Goal: Information Seeking & Learning: Learn about a topic

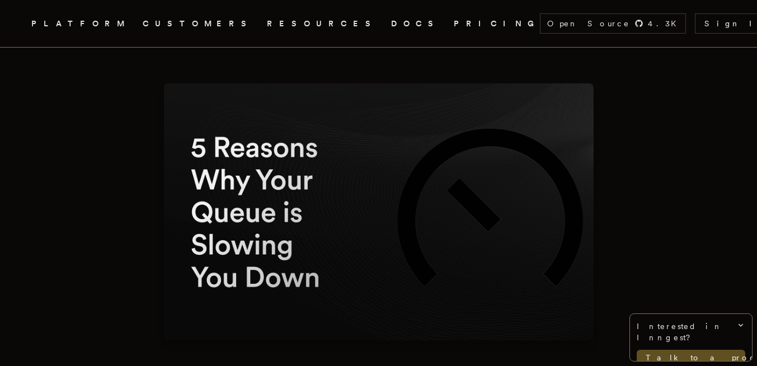
click at [290, 165] on img at bounding box center [379, 211] width 430 height 257
drag, startPoint x: 290, startPoint y: 165, endPoint x: 282, endPoint y: 255, distance: 90.3
click at [282, 255] on img at bounding box center [379, 211] width 430 height 257
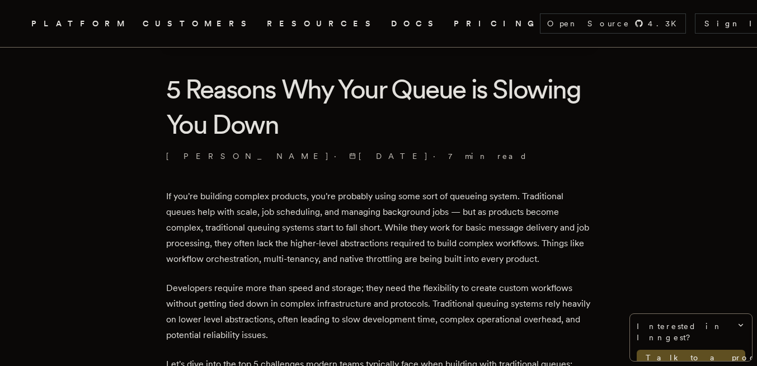
scroll to position [310, 0]
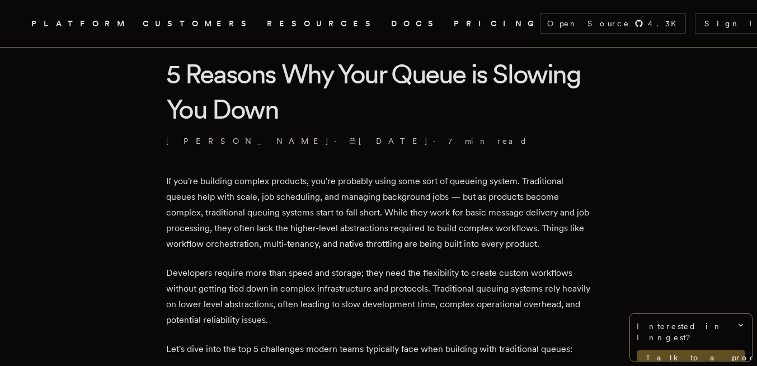
click at [322, 213] on p "If you're building complex products, you're probably using some sort of queuein…" at bounding box center [378, 212] width 425 height 78
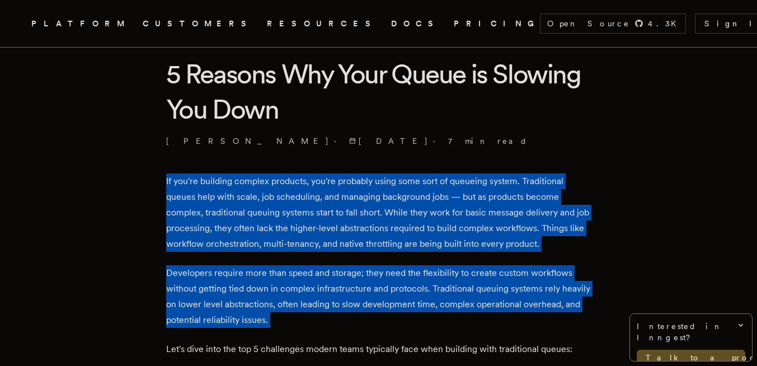
drag, startPoint x: 322, startPoint y: 213, endPoint x: 294, endPoint y: 299, distance: 90.6
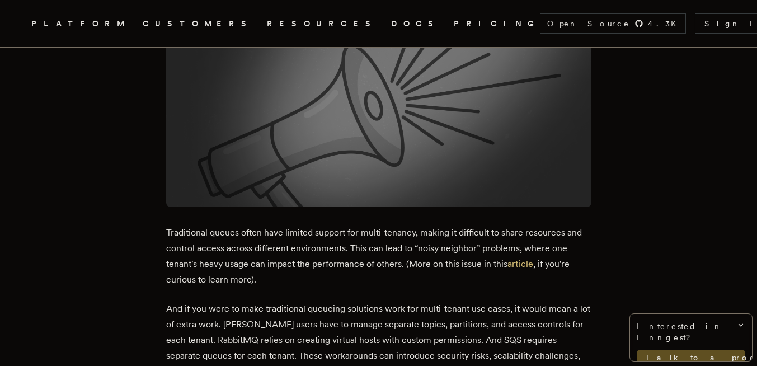
scroll to position [1858, 0]
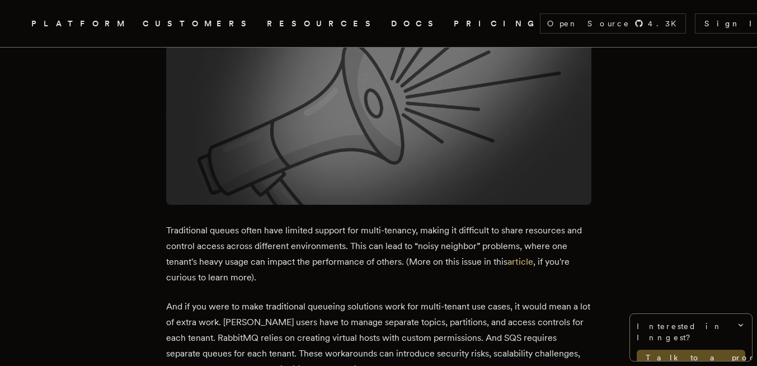
click at [294, 299] on p "And if you were to make traditional queueing solutions work for multi-tenant us…" at bounding box center [378, 338] width 425 height 78
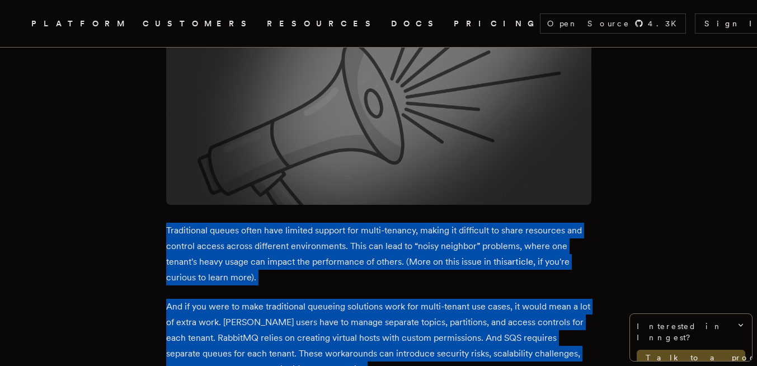
drag, startPoint x: 294, startPoint y: 299, endPoint x: 338, endPoint y: 242, distance: 72.9
click at [338, 242] on p "Traditional queues often have limited support for multi-tenancy, making it diff…" at bounding box center [378, 254] width 425 height 63
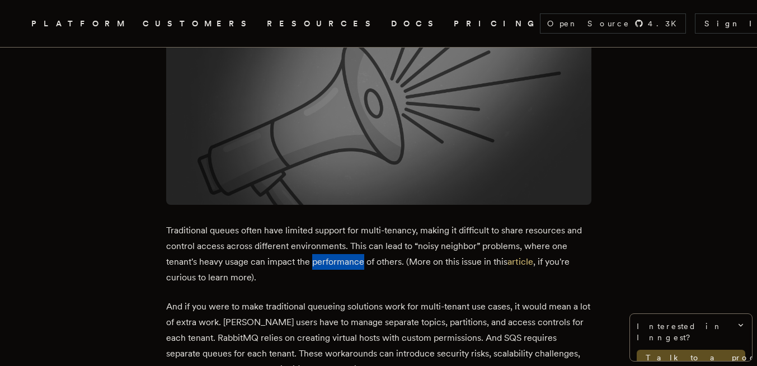
click at [338, 242] on p "Traditional queues often have limited support for multi-tenancy, making it diff…" at bounding box center [378, 254] width 425 height 63
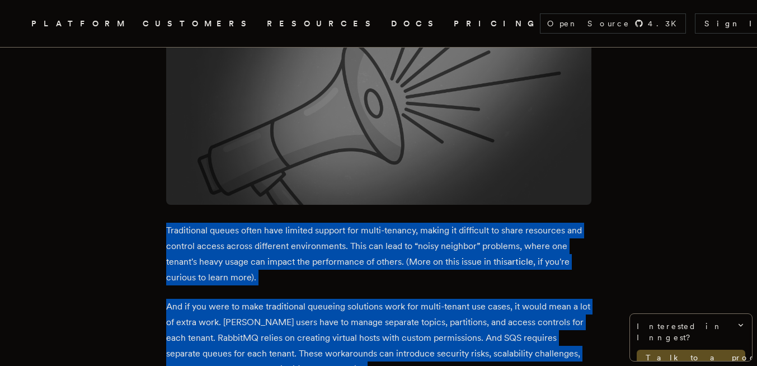
drag, startPoint x: 338, startPoint y: 242, endPoint x: 314, endPoint y: 312, distance: 74.5
click at [314, 312] on p "And if you were to make traditional queueing solutions work for multi-tenant us…" at bounding box center [378, 338] width 425 height 78
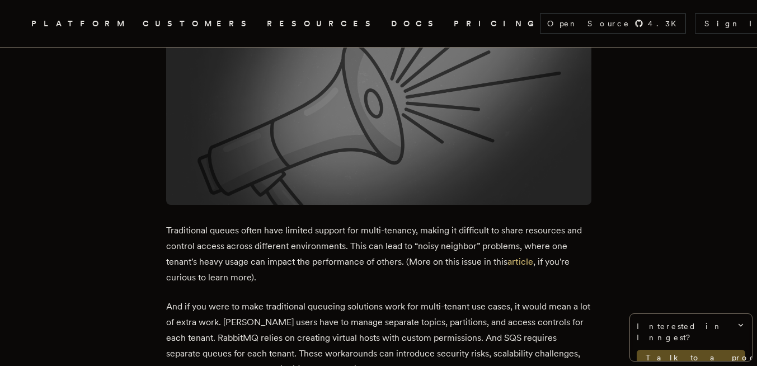
click at [351, 244] on p "Traditional queues often have limited support for multi-tenancy, making it diff…" at bounding box center [378, 254] width 425 height 63
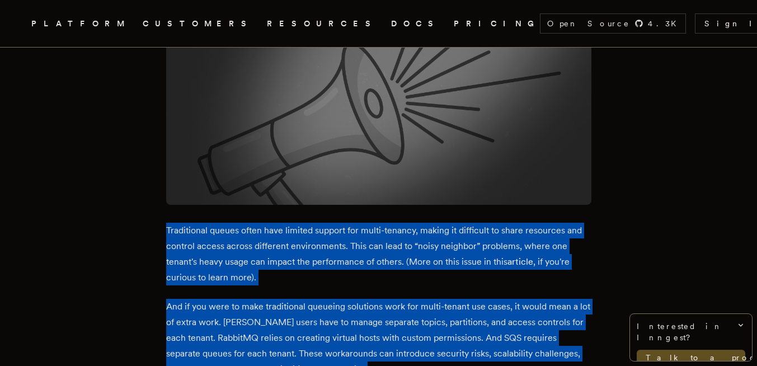
drag, startPoint x: 351, startPoint y: 244, endPoint x: 325, endPoint y: 309, distance: 69.5
click at [325, 309] on p "And if you were to make traditional queueing solutions work for multi-tenant us…" at bounding box center [378, 338] width 425 height 78
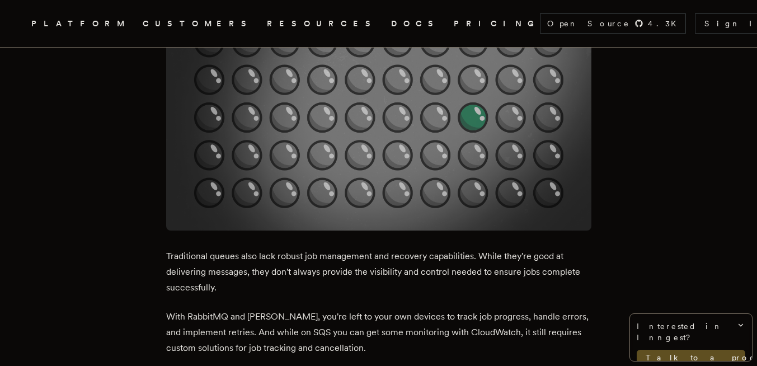
scroll to position [2361, 0]
click at [370, 248] on p "Traditional queues also lack robust job management and recovery capabilities. W…" at bounding box center [378, 271] width 425 height 47
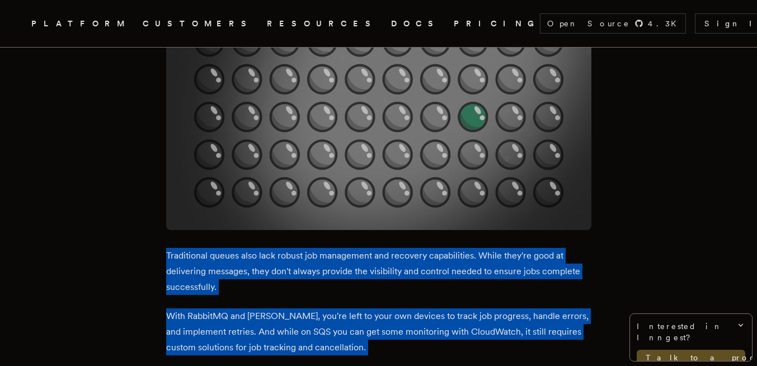
drag, startPoint x: 370, startPoint y: 248, endPoint x: 354, endPoint y: 313, distance: 66.7
click at [354, 313] on p "With RabbitMQ and [PERSON_NAME], you're left to your own devices to track job p…" at bounding box center [378, 331] width 425 height 47
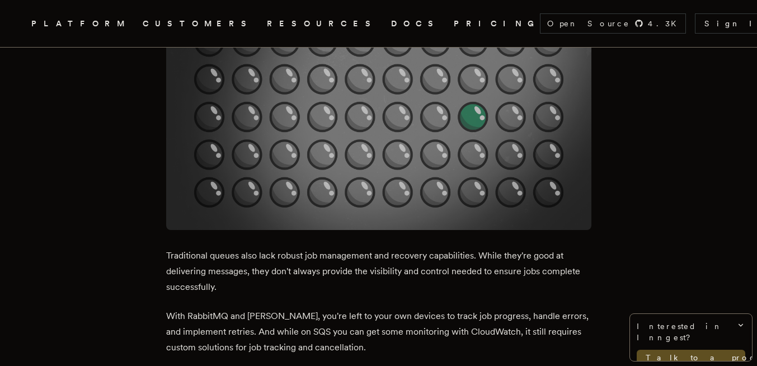
click at [376, 248] on p "Traditional queues also lack robust job management and recovery capabilities. W…" at bounding box center [378, 271] width 425 height 47
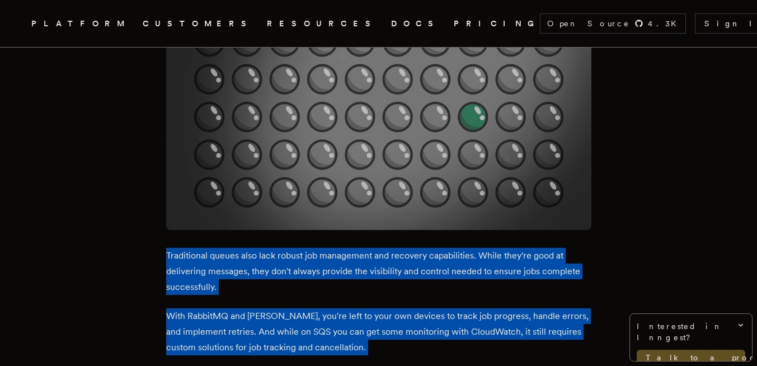
drag, startPoint x: 376, startPoint y: 248, endPoint x: 364, endPoint y: 306, distance: 58.9
click at [364, 308] on p "With RabbitMQ and [PERSON_NAME], you're left to your own devices to track job p…" at bounding box center [378, 331] width 425 height 47
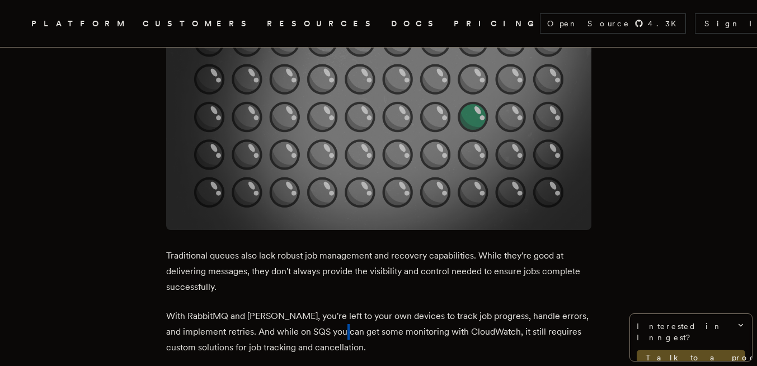
click at [364, 308] on p "With RabbitMQ and [PERSON_NAME], you're left to your own devices to track job p…" at bounding box center [378, 331] width 425 height 47
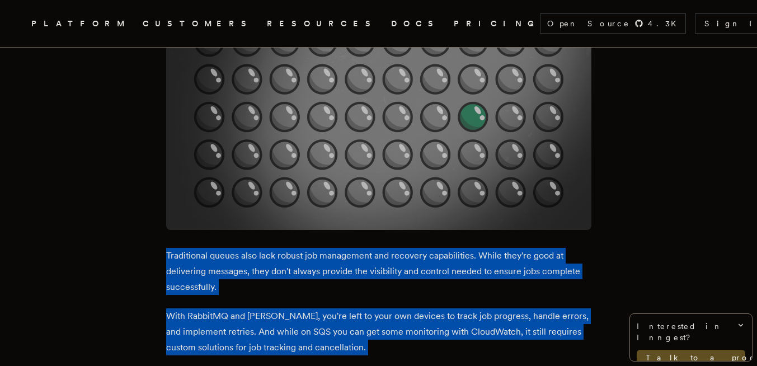
drag, startPoint x: 364, startPoint y: 306, endPoint x: 388, endPoint y: 256, distance: 56.0
click at [388, 256] on p "Traditional queues also lack robust job management and recovery capabilities. W…" at bounding box center [378, 271] width 425 height 47
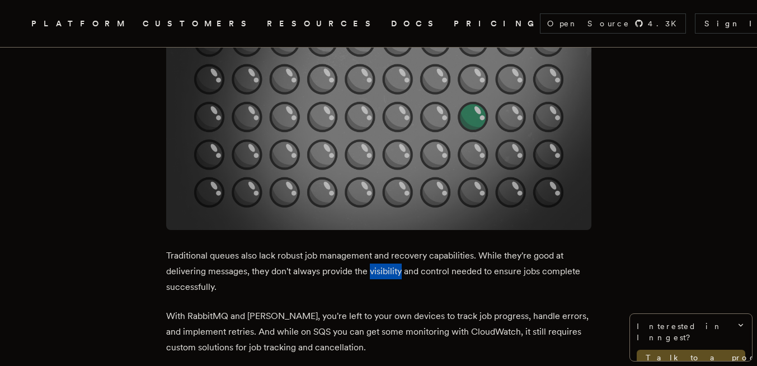
click at [388, 256] on p "Traditional queues also lack robust job management and recovery capabilities. W…" at bounding box center [378, 271] width 425 height 47
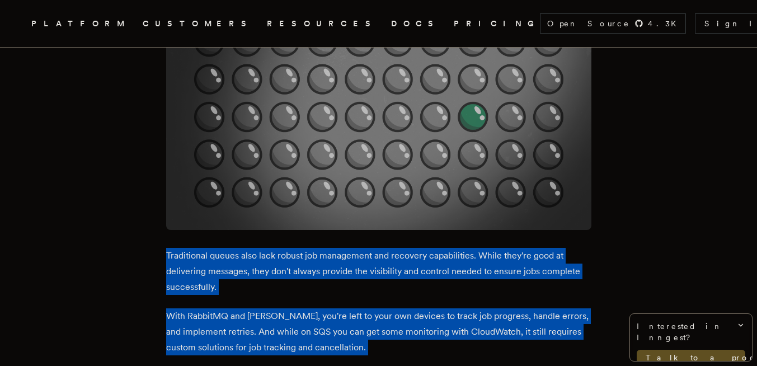
drag, startPoint x: 388, startPoint y: 256, endPoint x: 387, endPoint y: 328, distance: 72.7
click at [473, 308] on p "With RabbitMQ and [PERSON_NAME], you're left to your own devices to track job p…" at bounding box center [378, 331] width 425 height 47
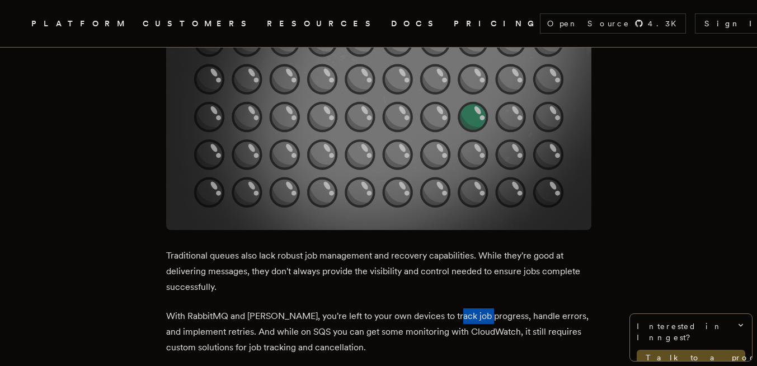
click at [473, 308] on p "With RabbitMQ and [PERSON_NAME], you're left to your own devices to track job p…" at bounding box center [378, 331] width 425 height 47
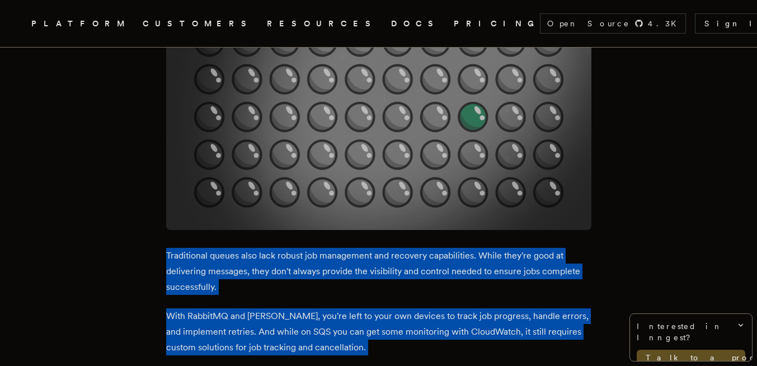
drag, startPoint x: 473, startPoint y: 304, endPoint x: 490, endPoint y: 247, distance: 59.5
click at [490, 248] on p "Traditional queues also lack robust job management and recovery capabilities. W…" at bounding box center [378, 271] width 425 height 47
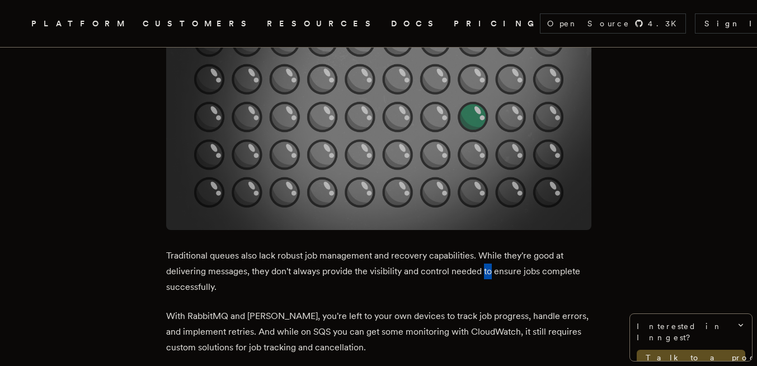
click at [490, 248] on p "Traditional queues also lack robust job management and recovery capabilities. W…" at bounding box center [378, 271] width 425 height 47
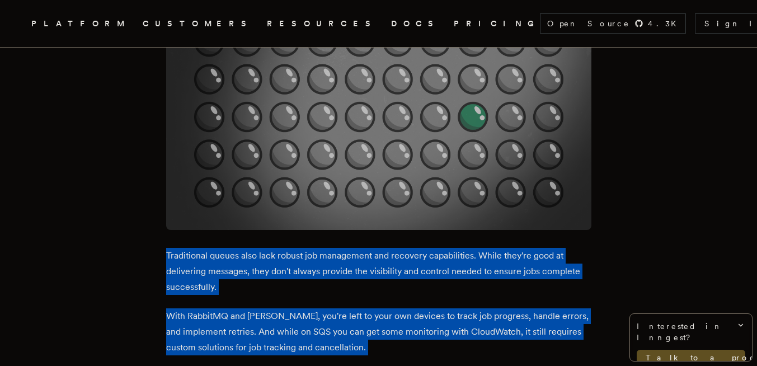
drag, startPoint x: 490, startPoint y: 247, endPoint x: 471, endPoint y: 308, distance: 64.2
click at [471, 308] on p "With RabbitMQ and [PERSON_NAME], you're left to your own devices to track job p…" at bounding box center [378, 331] width 425 height 47
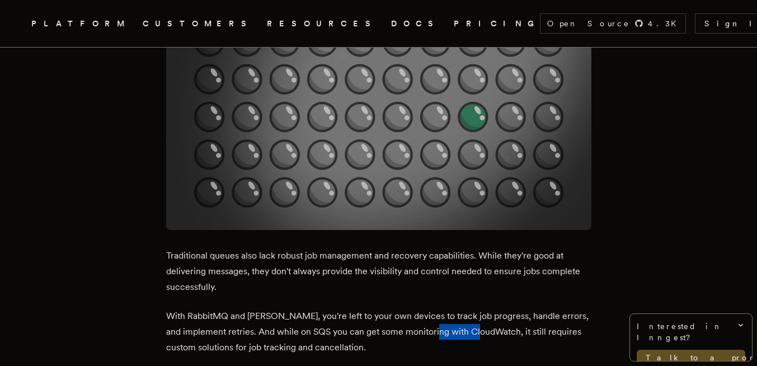
click at [471, 308] on p "With RabbitMQ and [PERSON_NAME], you're left to your own devices to track job p…" at bounding box center [378, 331] width 425 height 47
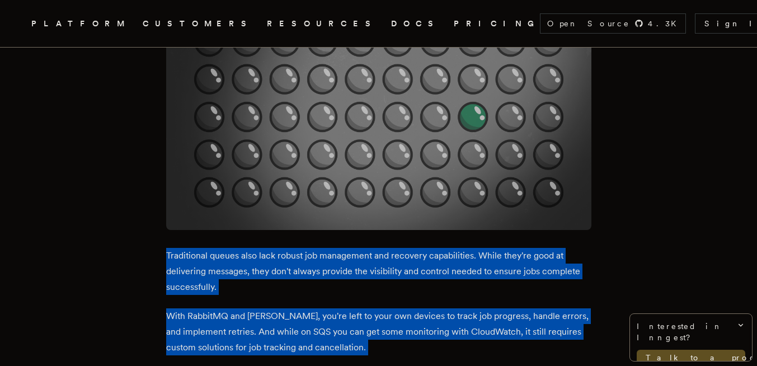
drag, startPoint x: 471, startPoint y: 308, endPoint x: 477, endPoint y: 243, distance: 65.6
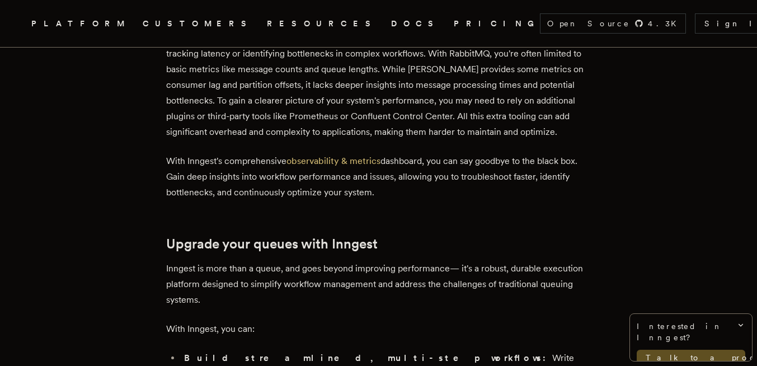
scroll to position [3238, 0]
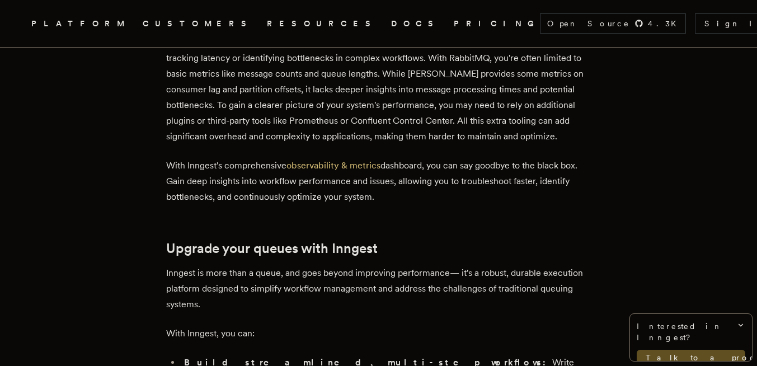
click at [477, 265] on p "Inngest is more than a queue, and goes beyond improving performance— it's a rob…" at bounding box center [378, 288] width 425 height 47
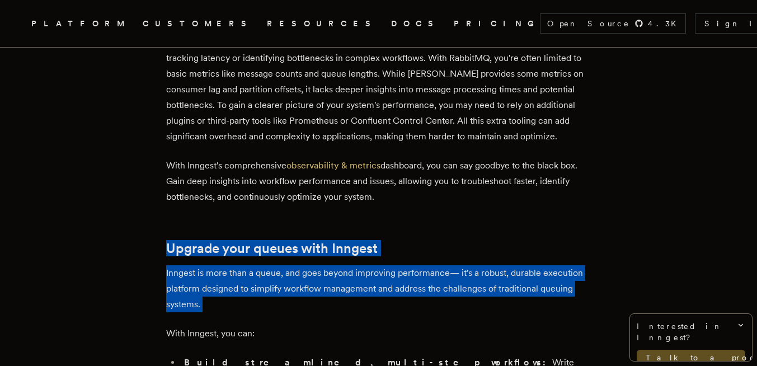
drag, startPoint x: 477, startPoint y: 243, endPoint x: 420, endPoint y: 220, distance: 61.0
click at [420, 241] on h2 "Upgrade your queues with Inngest" at bounding box center [378, 249] width 425 height 16
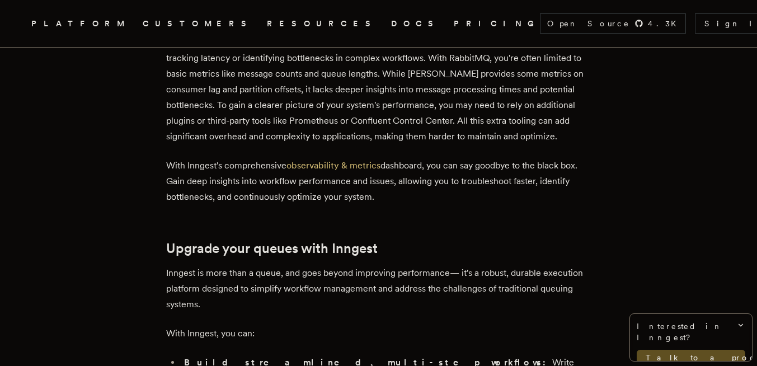
click at [420, 241] on h2 "Upgrade your queues with Inngest" at bounding box center [378, 249] width 425 height 16
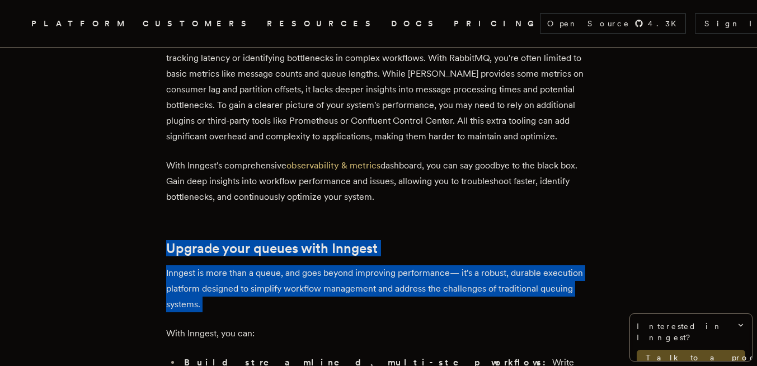
drag, startPoint x: 420, startPoint y: 220, endPoint x: 397, endPoint y: 262, distance: 48.3
click at [397, 265] on p "Inngest is more than a queue, and goes beyond improving performance— it's a rob…" at bounding box center [378, 288] width 425 height 47
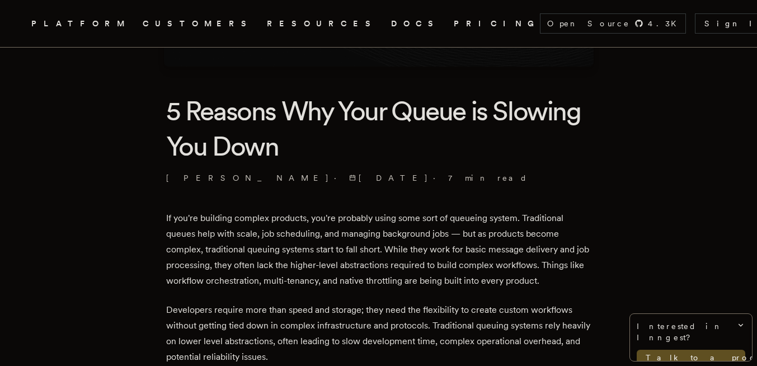
scroll to position [275, 0]
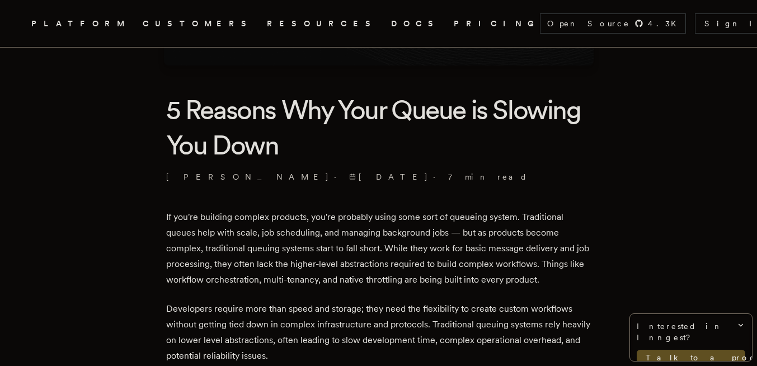
click at [397, 262] on p "If you're building complex products, you're probably using some sort of queuein…" at bounding box center [378, 248] width 425 height 78
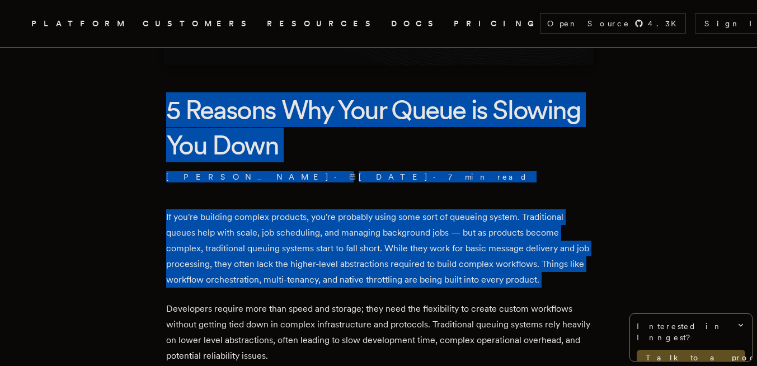
drag, startPoint x: 397, startPoint y: 262, endPoint x: 526, endPoint y: 127, distance: 187.1
click at [526, 127] on h1 "5 Reasons Why Your Queue is Slowing You Down" at bounding box center [378, 127] width 425 height 70
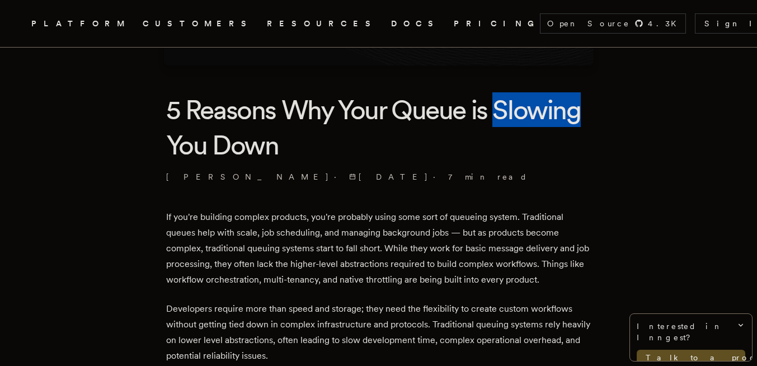
click at [526, 127] on h1 "5 Reasons Why Your Queue is Slowing You Down" at bounding box center [378, 127] width 425 height 70
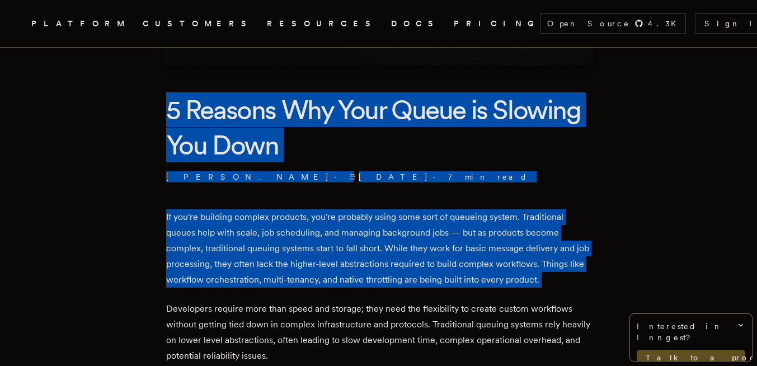
drag, startPoint x: 526, startPoint y: 127, endPoint x: 456, endPoint y: 239, distance: 131.9
click at [456, 239] on p "If you're building complex products, you're probably using some sort of queuein…" at bounding box center [378, 248] width 425 height 78
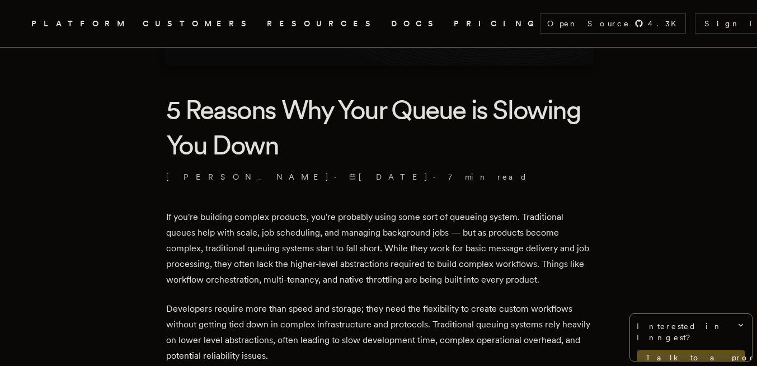
click at [359, 285] on p "If you're building complex products, you're probably using some sort of queuein…" at bounding box center [378, 248] width 425 height 78
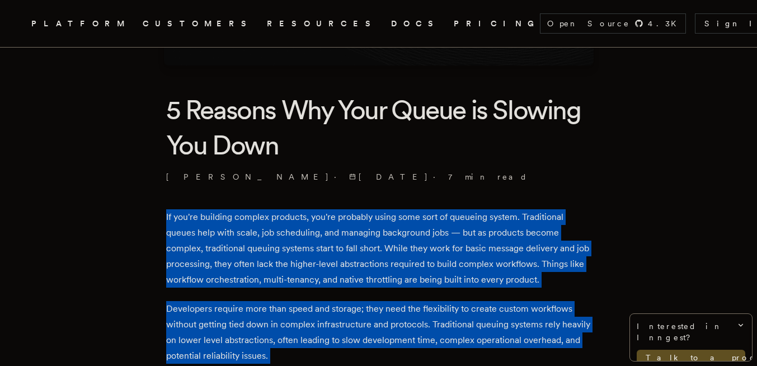
drag, startPoint x: 359, startPoint y: 285, endPoint x: 306, endPoint y: 331, distance: 69.4
click at [306, 331] on p "Developers require more than speed and storage; they need the flexibility to cr…" at bounding box center [378, 332] width 425 height 63
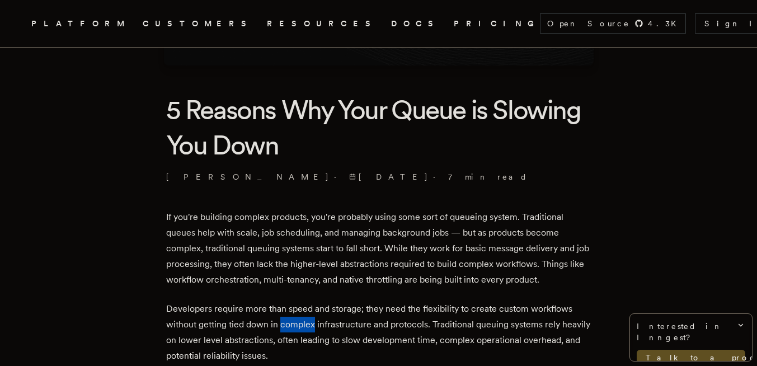
click at [306, 331] on p "Developers require more than speed and storage; they need the flexibility to cr…" at bounding box center [378, 332] width 425 height 63
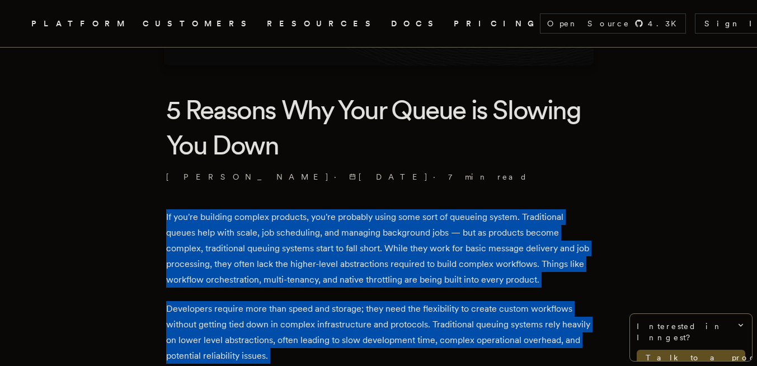
drag, startPoint x: 306, startPoint y: 331, endPoint x: 404, endPoint y: 232, distance: 138.8
click at [404, 232] on p "If you're building complex products, you're probably using some sort of queuein…" at bounding box center [378, 248] width 425 height 78
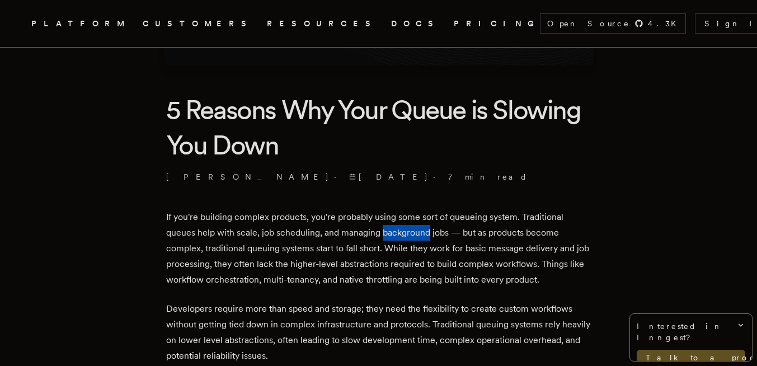
click at [404, 232] on p "If you're building complex products, you're probably using some sort of queuein…" at bounding box center [378, 248] width 425 height 78
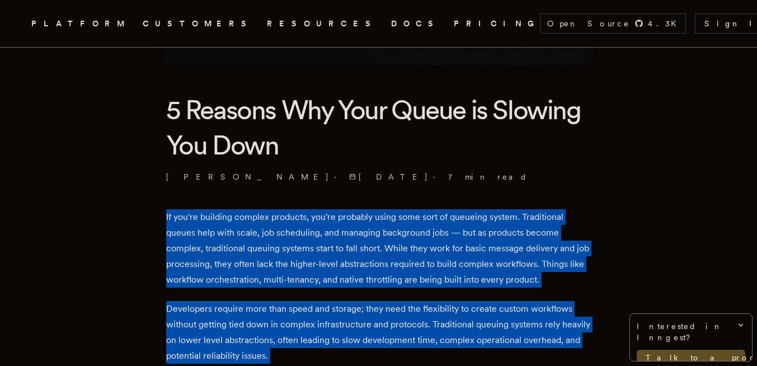
drag, startPoint x: 404, startPoint y: 232, endPoint x: 351, endPoint y: 319, distance: 101.7
click at [351, 319] on p "Developers require more than speed and storage; they need the flexibility to cr…" at bounding box center [378, 332] width 425 height 63
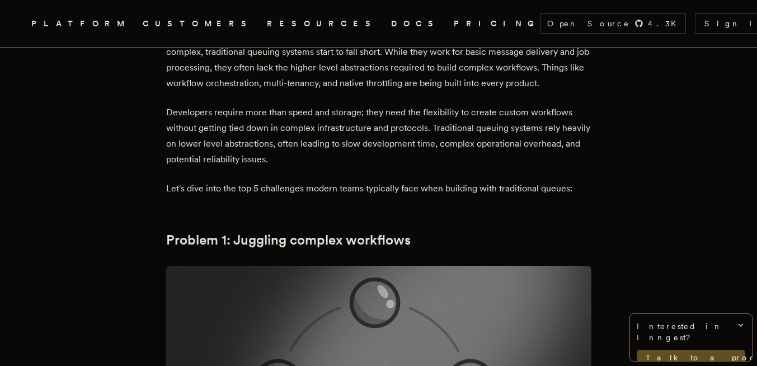
scroll to position [473, 0]
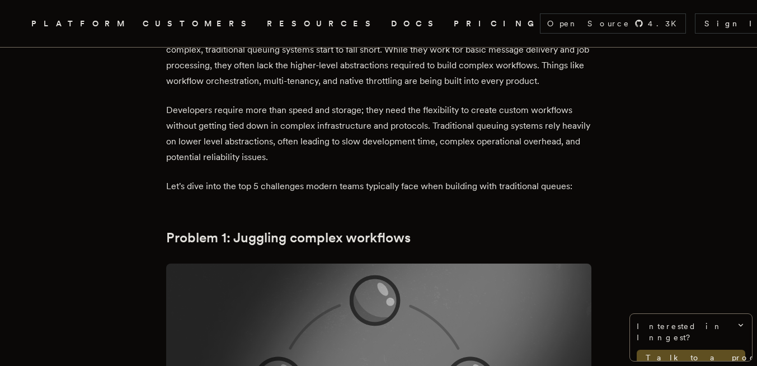
click at [265, 111] on p "Developers require more than speed and storage; they need the flexibility to cr…" at bounding box center [378, 133] width 425 height 63
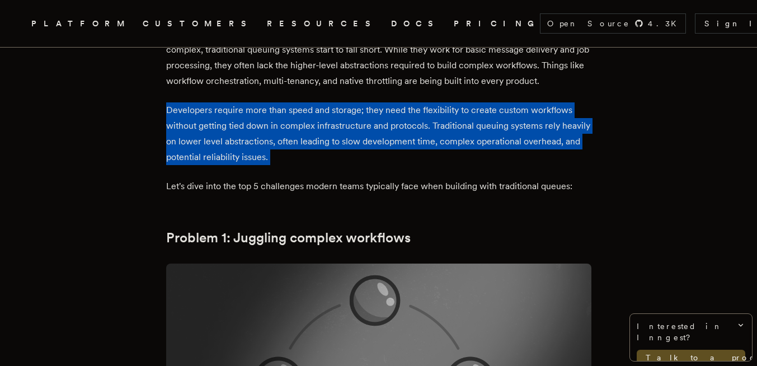
drag, startPoint x: 265, startPoint y: 111, endPoint x: 268, endPoint y: 147, distance: 36.0
click at [268, 147] on p "Developers require more than speed and storage; they need the flexibility to cr…" at bounding box center [378, 133] width 425 height 63
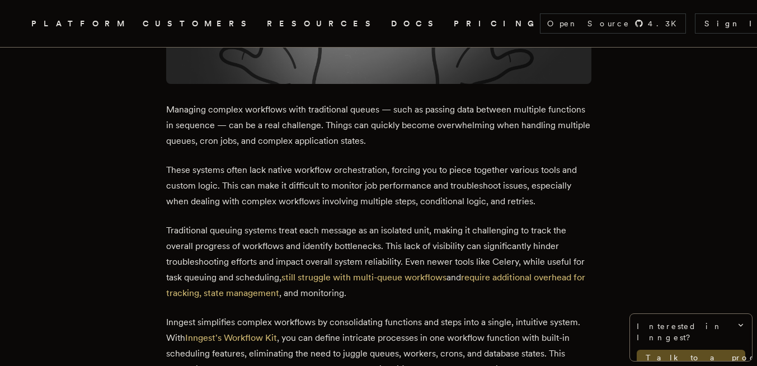
scroll to position [877, 0]
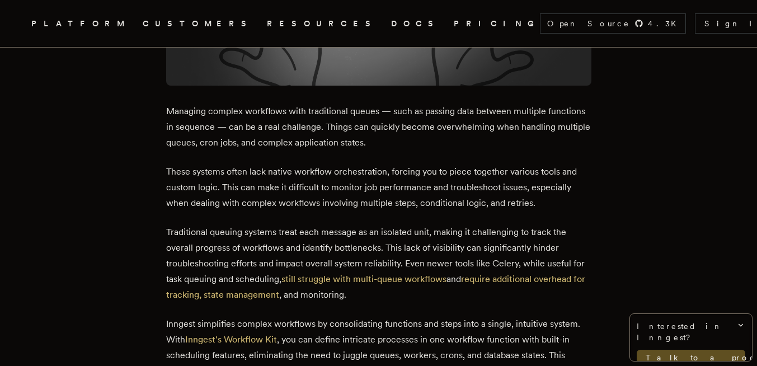
click at [290, 138] on p "Managing complex workflows with traditional queues — such as passing data betwe…" at bounding box center [378, 126] width 425 height 47
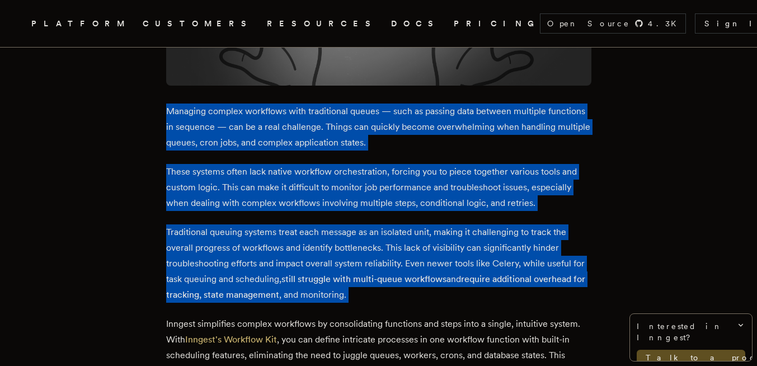
drag, startPoint x: 290, startPoint y: 138, endPoint x: 298, endPoint y: 243, distance: 105.4
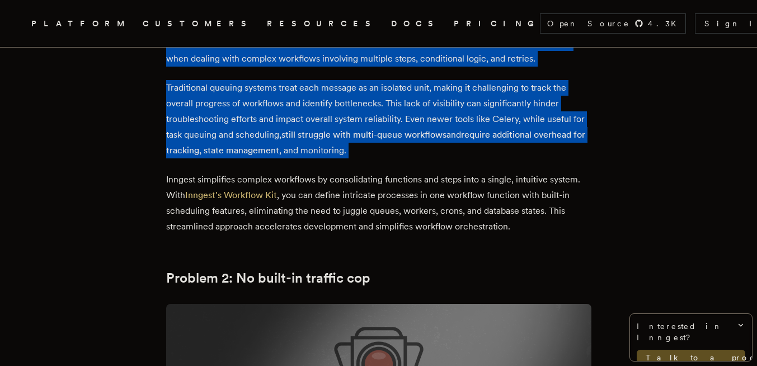
scroll to position [1027, 0]
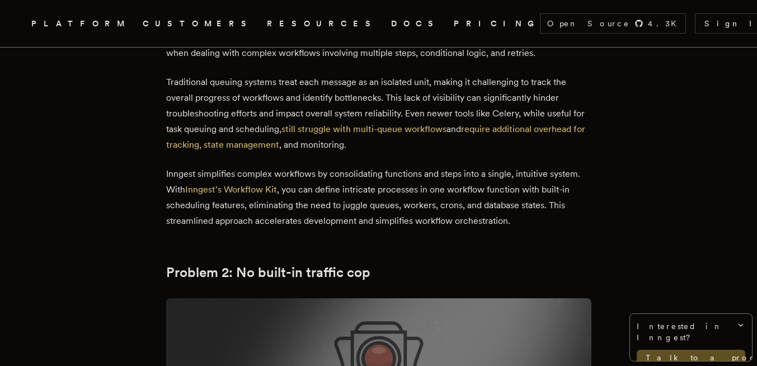
click at [319, 219] on p "Inngest simplifies complex workflows by consolidating functions and steps into …" at bounding box center [378, 197] width 425 height 63
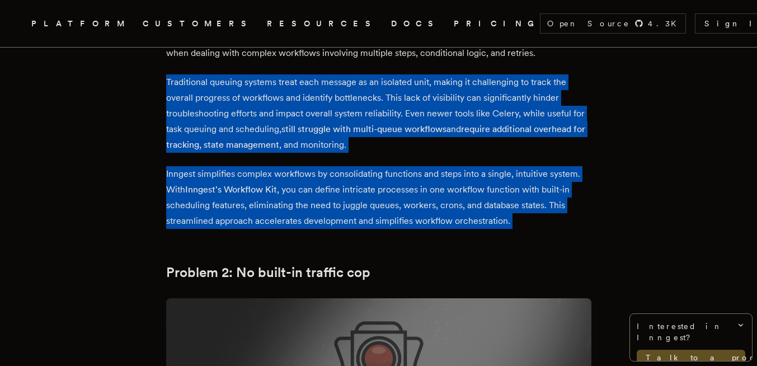
drag, startPoint x: 319, startPoint y: 219, endPoint x: 343, endPoint y: 107, distance: 114.8
click at [343, 107] on p "Traditional queuing systems treat each message as an isolated unit, making it c…" at bounding box center [378, 113] width 425 height 78
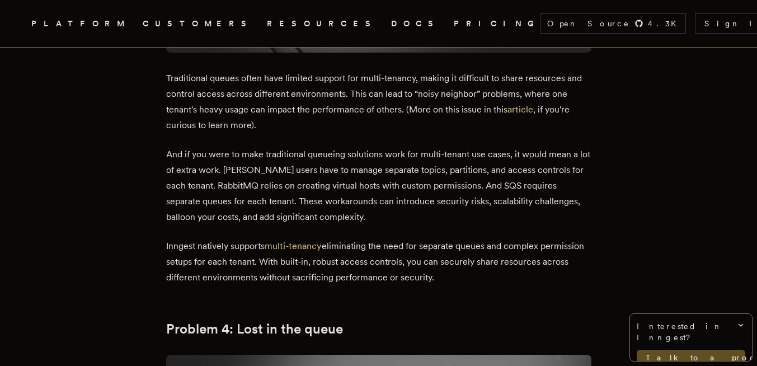
scroll to position [2015, 0]
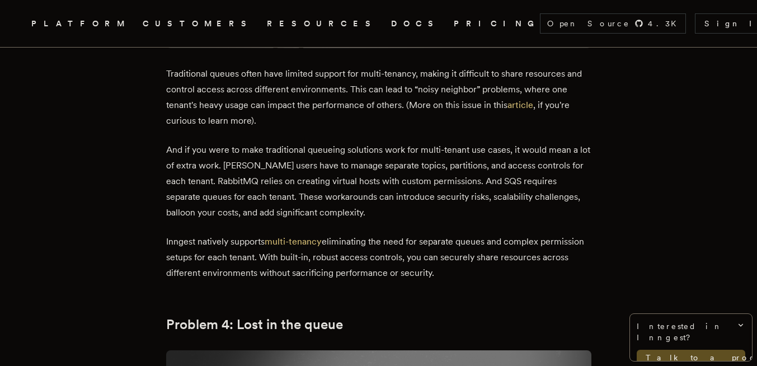
click at [365, 72] on p "Traditional queues often have limited support for multi-tenancy, making it diff…" at bounding box center [378, 97] width 425 height 63
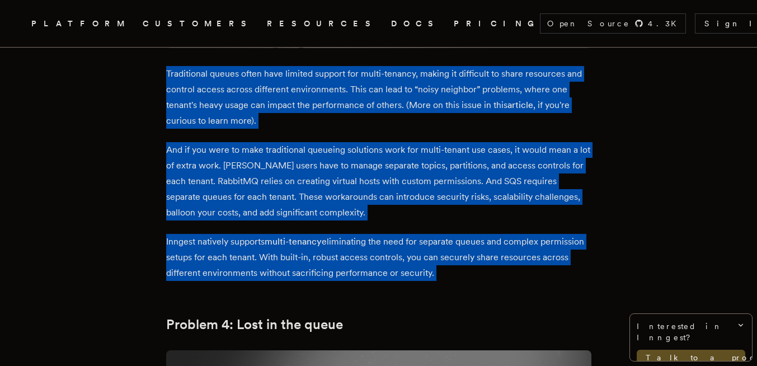
drag, startPoint x: 365, startPoint y: 72, endPoint x: 395, endPoint y: 229, distance: 159.5
click at [395, 229] on div "If you're building complex products, you're probably using some sort of queuein…" at bounding box center [378, 240] width 425 height 3543
click at [395, 234] on p "Inngest natively supports multi-tenancy eliminating the need for separate queue…" at bounding box center [378, 257] width 425 height 47
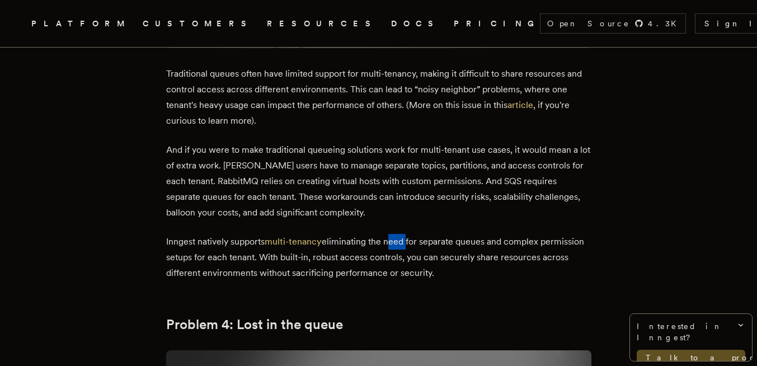
click at [395, 234] on p "Inngest natively supports multi-tenancy eliminating the need for separate queue…" at bounding box center [378, 257] width 425 height 47
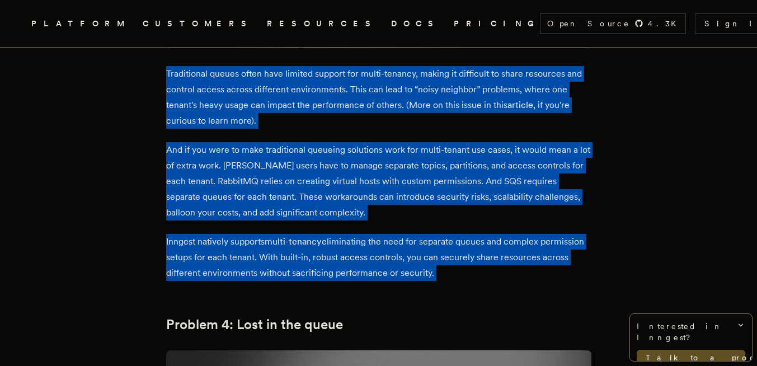
drag, startPoint x: 395, startPoint y: 229, endPoint x: 392, endPoint y: 110, distance: 118.6
click at [392, 110] on div "If you're building complex products, you're probably using some sort of queuein…" at bounding box center [378, 240] width 425 height 3543
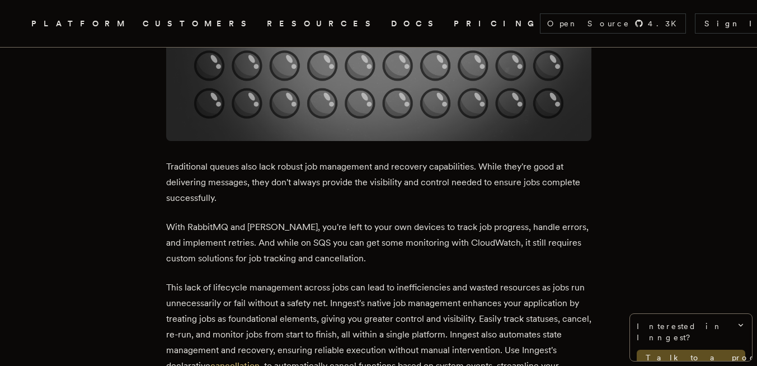
scroll to position [2482, 0]
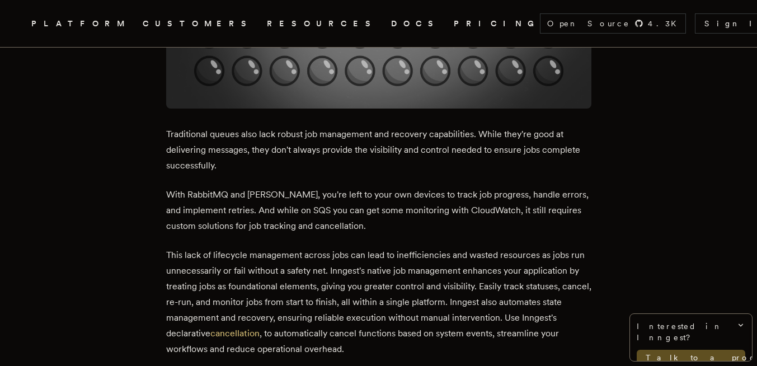
click at [392, 126] on p "Traditional queues also lack robust job management and recovery capabilities. W…" at bounding box center [378, 149] width 425 height 47
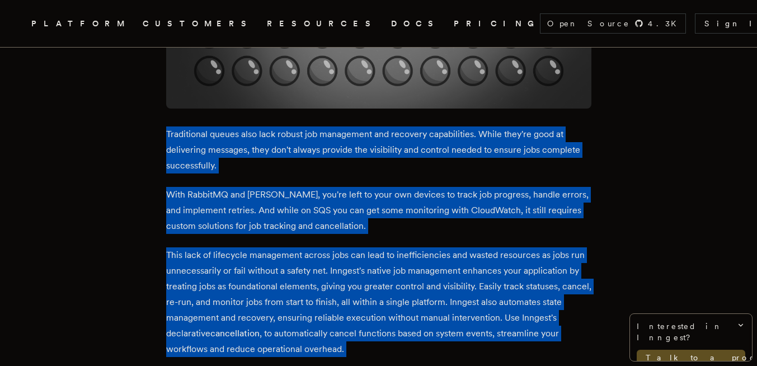
drag, startPoint x: 392, startPoint y: 110, endPoint x: 422, endPoint y: 249, distance: 142.0
click at [422, 249] on p "This lack of lifecycle management across jobs can lead to inefficiencies and wa…" at bounding box center [378, 302] width 425 height 110
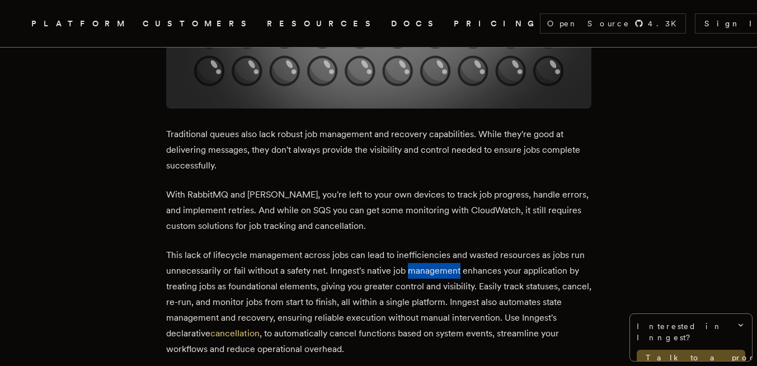
click at [422, 249] on p "This lack of lifecycle management across jobs can lead to inefficiencies and wa…" at bounding box center [378, 302] width 425 height 110
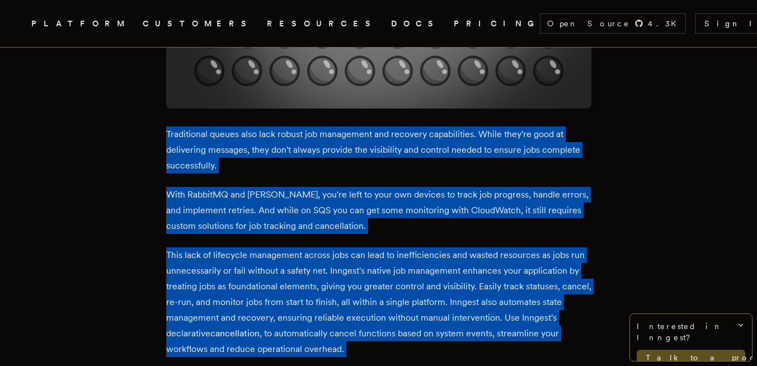
drag, startPoint x: 422, startPoint y: 249, endPoint x: 481, endPoint y: 139, distance: 124.6
click at [481, 139] on p "Traditional queues also lack robust job management and recovery capabilities. W…" at bounding box center [378, 149] width 425 height 47
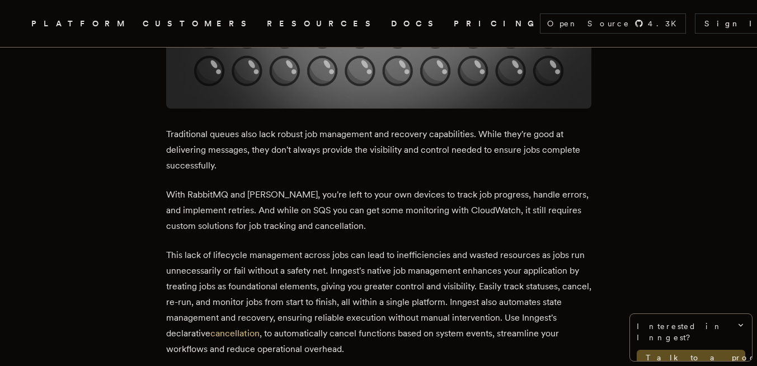
click at [481, 139] on p "Traditional queues also lack robust job management and recovery capabilities. W…" at bounding box center [378, 149] width 425 height 47
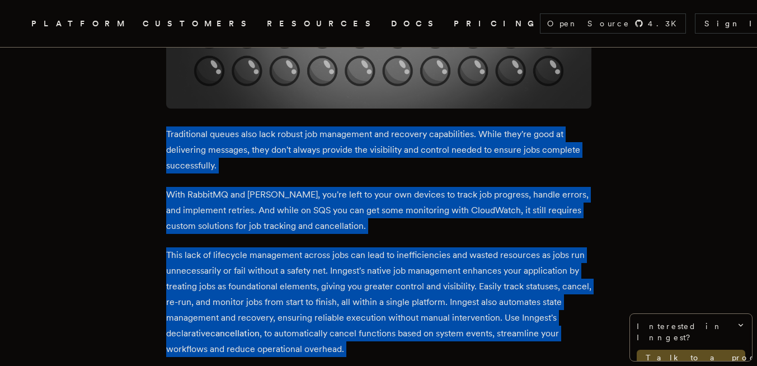
drag, startPoint x: 481, startPoint y: 139, endPoint x: 470, endPoint y: 238, distance: 99.6
click at [470, 247] on p "This lack of lifecycle management across jobs can lead to inefficiencies and wa…" at bounding box center [378, 302] width 425 height 110
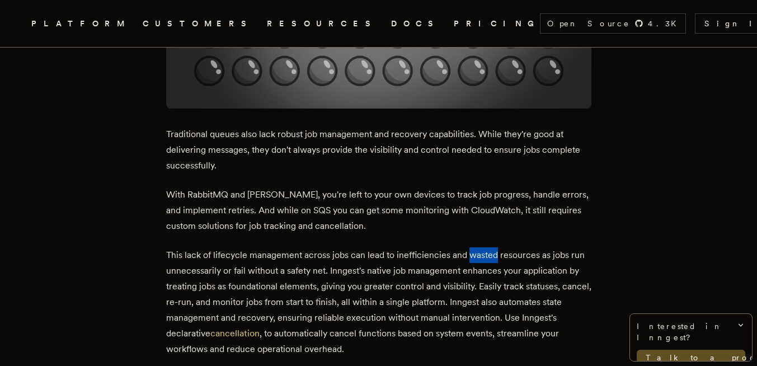
click at [470, 247] on p "This lack of lifecycle management across jobs can lead to inefficiencies and wa…" at bounding box center [378, 302] width 425 height 110
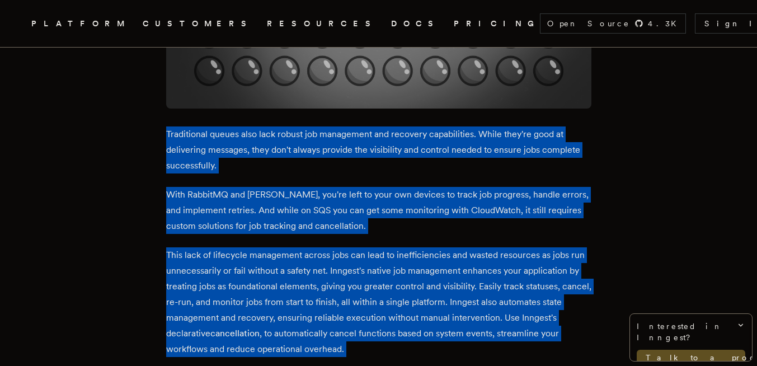
drag, startPoint x: 470, startPoint y: 238, endPoint x: 482, endPoint y: 121, distance: 118.0
click at [482, 126] on p "Traditional queues also lack robust job management and recovery capabilities. W…" at bounding box center [378, 149] width 425 height 47
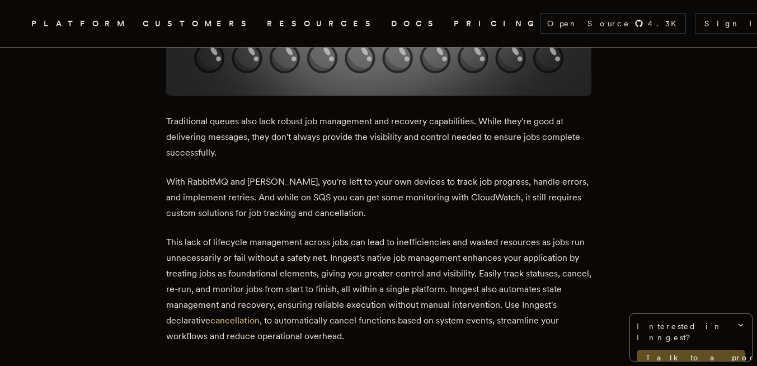
scroll to position [2482, 0]
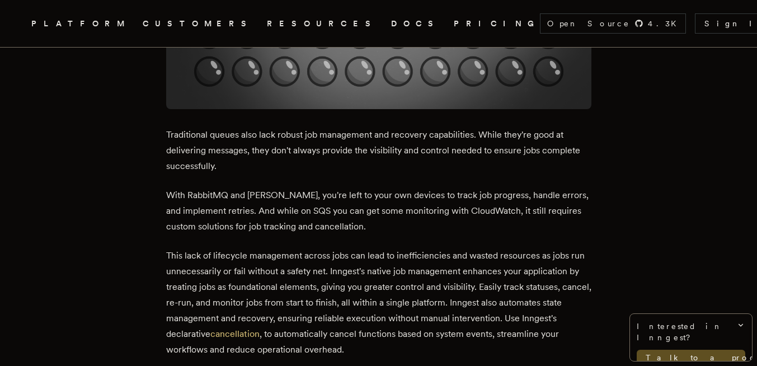
click at [482, 127] on p "Traditional queues also lack robust job management and recovery capabilities. W…" at bounding box center [378, 150] width 425 height 47
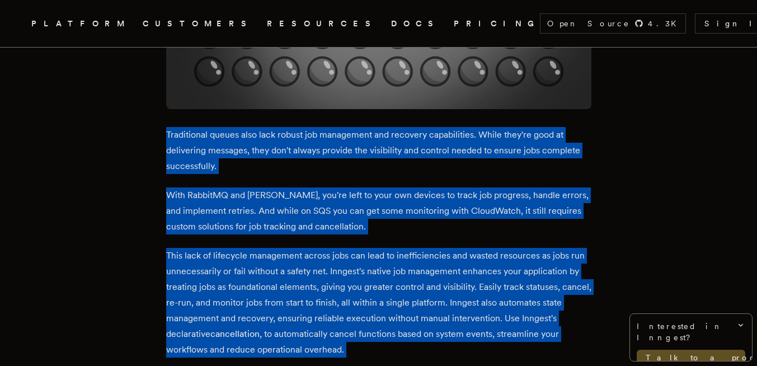
drag, startPoint x: 482, startPoint y: 121, endPoint x: 480, endPoint y: 251, distance: 129.8
click at [480, 251] on p "This lack of lifecycle management across jobs can lead to inefficiencies and wa…" at bounding box center [378, 303] width 425 height 110
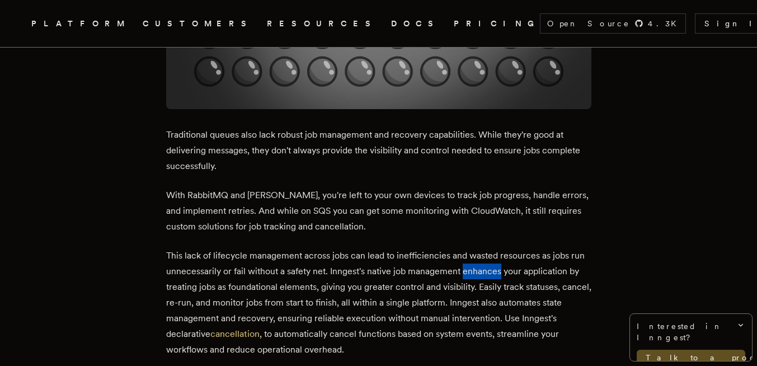
click at [480, 251] on p "This lack of lifecycle management across jobs can lead to inefficiencies and wa…" at bounding box center [378, 303] width 425 height 110
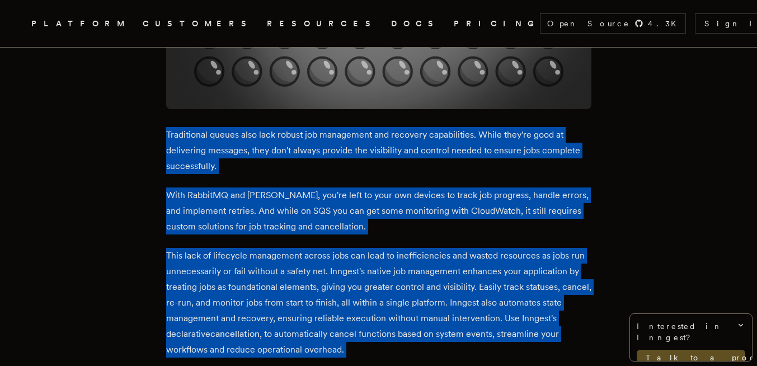
drag, startPoint x: 480, startPoint y: 251, endPoint x: 491, endPoint y: 142, distance: 109.0
click at [491, 142] on p "Traditional queues also lack robust job management and recovery capabilities. W…" at bounding box center [378, 150] width 425 height 47
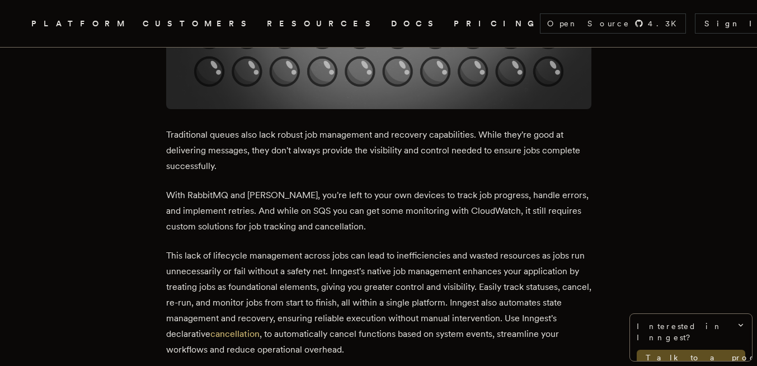
click at [491, 142] on p "Traditional queues also lack robust job management and recovery capabilities. W…" at bounding box center [378, 150] width 425 height 47
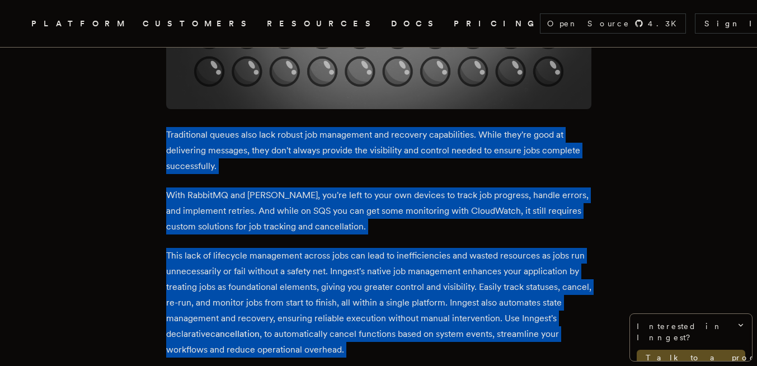
drag, startPoint x: 491, startPoint y: 142, endPoint x: 484, endPoint y: 260, distance: 117.7
click at [484, 260] on p "This lack of lifecycle management across jobs can lead to inefficiencies and wa…" at bounding box center [378, 303] width 425 height 110
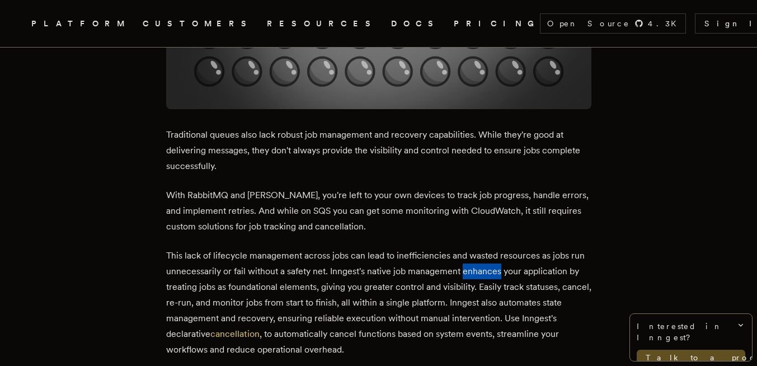
click at [484, 260] on p "This lack of lifecycle management across jobs can lead to inefficiencies and wa…" at bounding box center [378, 303] width 425 height 110
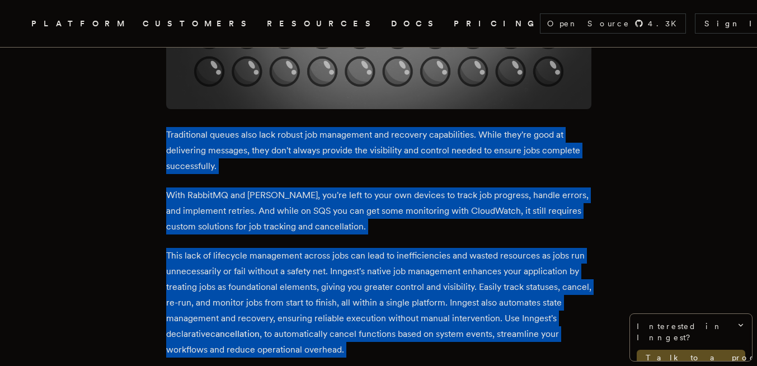
drag, startPoint x: 484, startPoint y: 260, endPoint x: 491, endPoint y: 136, distance: 123.8
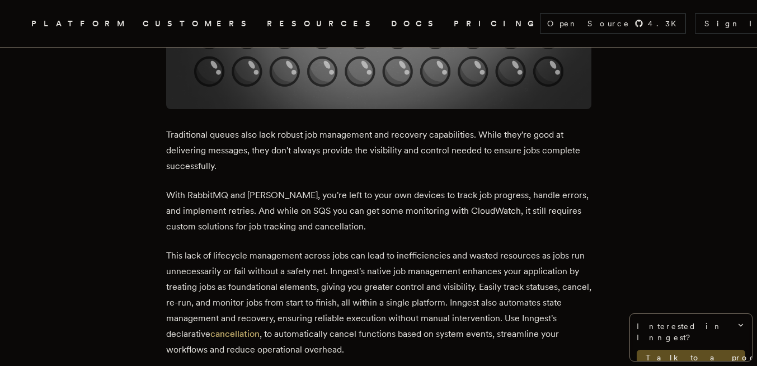
click at [398, 187] on p "With RabbitMQ and [PERSON_NAME], you're left to your own devices to track job p…" at bounding box center [378, 210] width 425 height 47
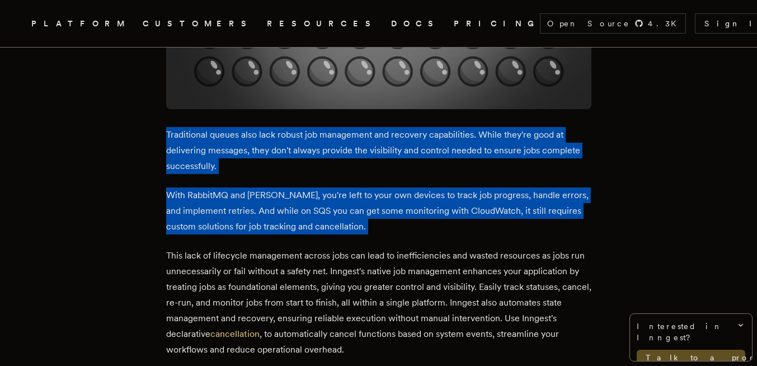
drag, startPoint x: 398, startPoint y: 169, endPoint x: 434, endPoint y: 110, distance: 69.3
click at [434, 127] on p "Traditional queues also lack robust job management and recovery capabilities. W…" at bounding box center [378, 150] width 425 height 47
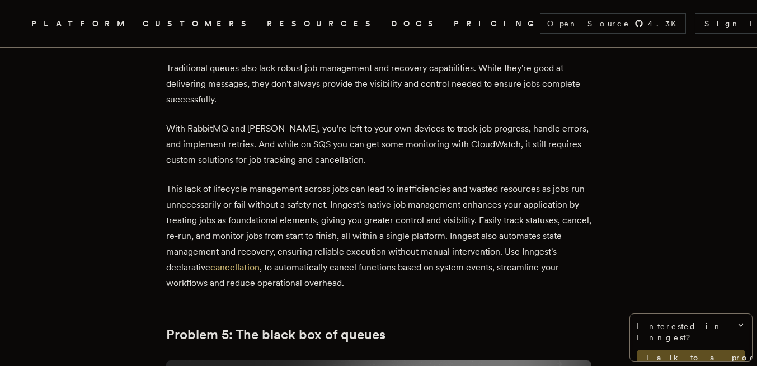
scroll to position [2544, 0]
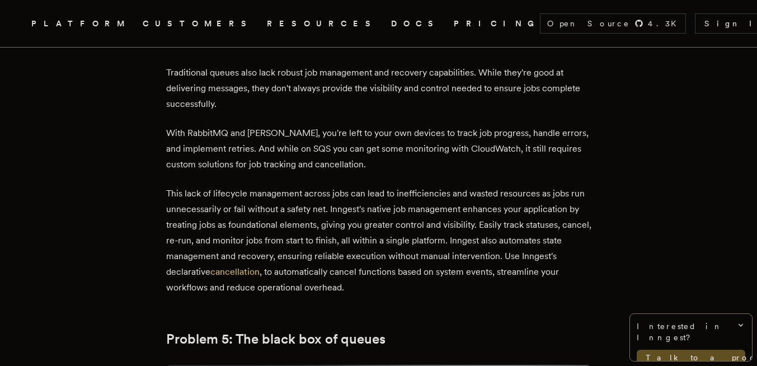
click at [422, 151] on p "With RabbitMQ and [PERSON_NAME], you're left to your own devices to track job p…" at bounding box center [378, 148] width 425 height 47
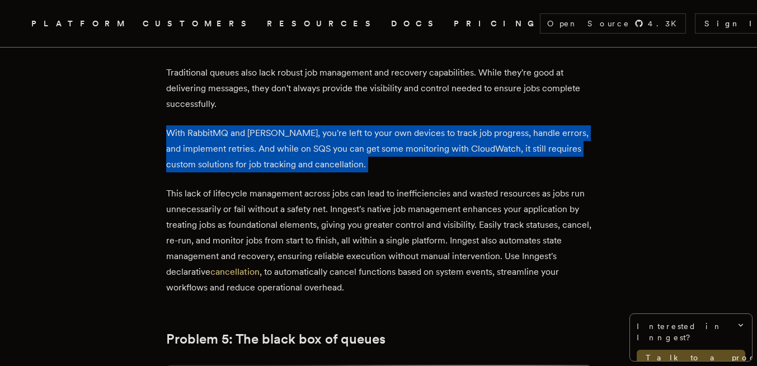
click at [422, 150] on p "With RabbitMQ and [PERSON_NAME], you're left to your own devices to track job p…" at bounding box center [378, 148] width 425 height 47
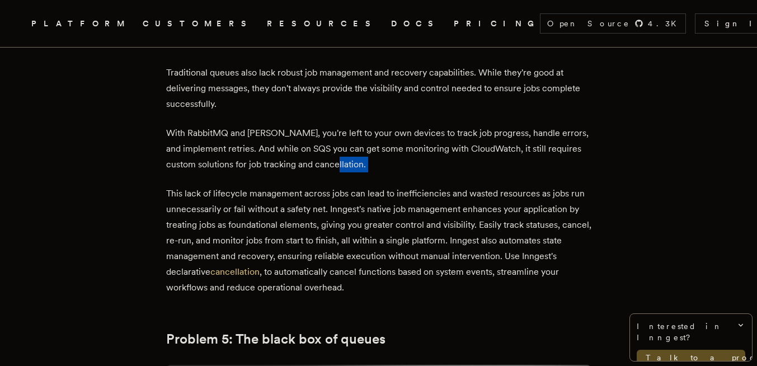
click at [422, 150] on p "With RabbitMQ and [PERSON_NAME], you're left to your own devices to track job p…" at bounding box center [378, 148] width 425 height 47
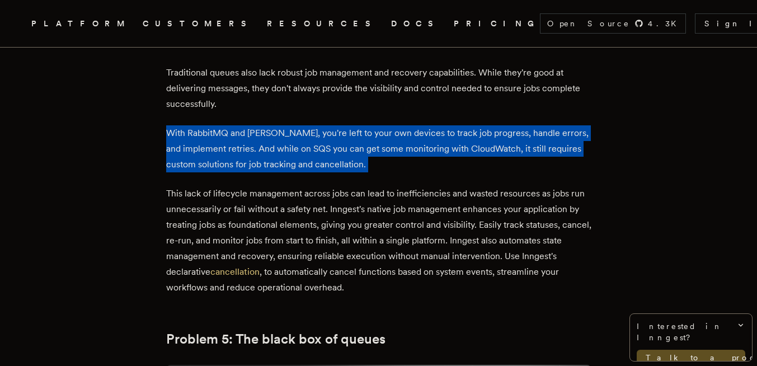
click at [422, 150] on p "With RabbitMQ and [PERSON_NAME], you're left to your own devices to track job p…" at bounding box center [378, 148] width 425 height 47
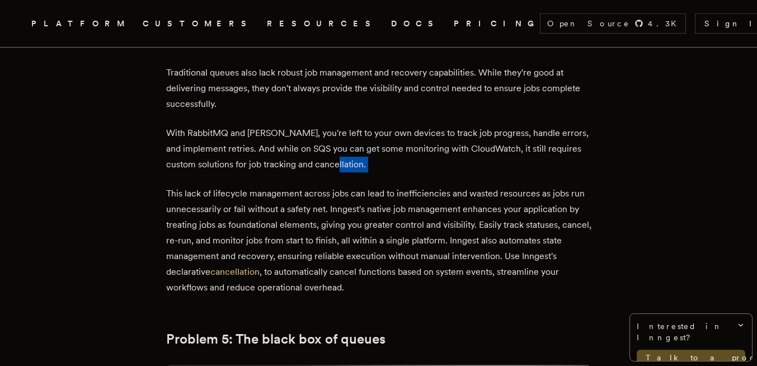
click at [422, 150] on p "With RabbitMQ and [PERSON_NAME], you're left to your own devices to track job p…" at bounding box center [378, 148] width 425 height 47
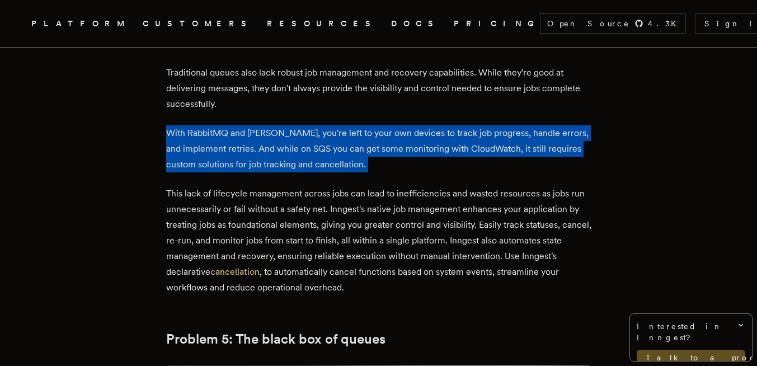
click at [421, 149] on p "With RabbitMQ and [PERSON_NAME], you're left to your own devices to track job p…" at bounding box center [378, 148] width 425 height 47
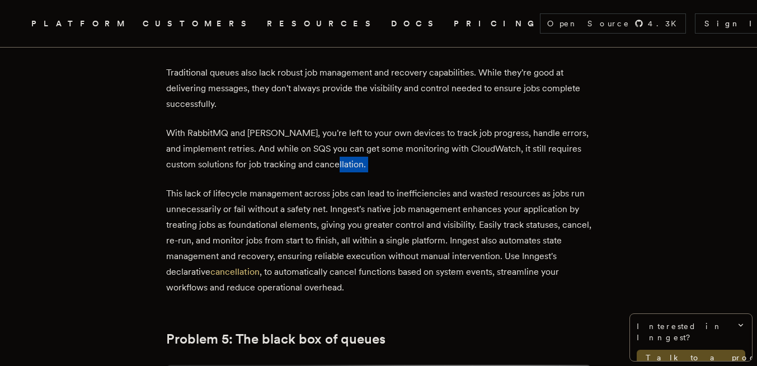
click at [421, 149] on p "With RabbitMQ and [PERSON_NAME], you're left to your own devices to track job p…" at bounding box center [378, 148] width 425 height 47
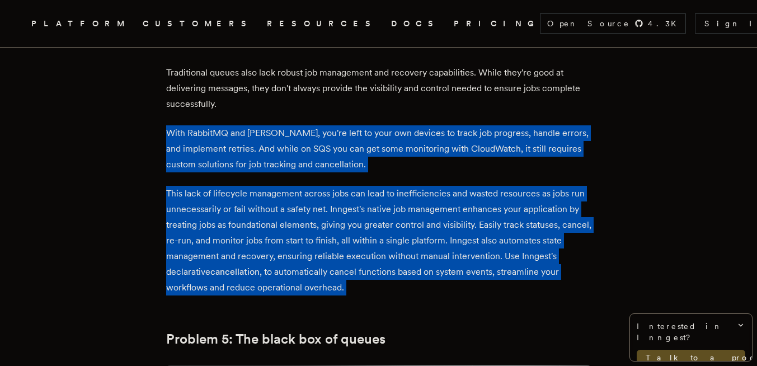
drag, startPoint x: 421, startPoint y: 149, endPoint x: 416, endPoint y: 186, distance: 36.8
click at [416, 186] on p "This lack of lifecycle management across jobs can lead to inefficiencies and wa…" at bounding box center [378, 241] width 425 height 110
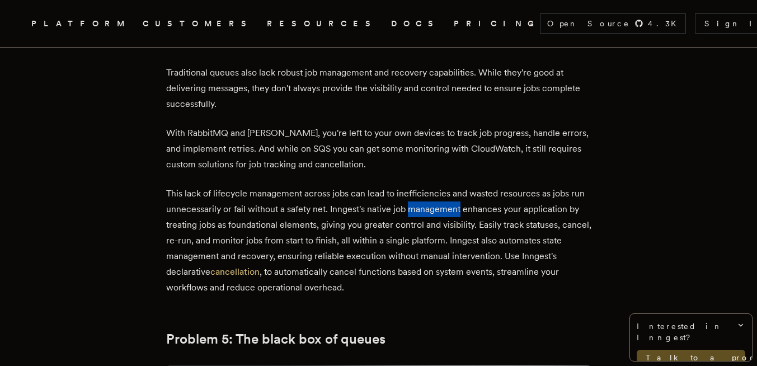
click at [416, 186] on p "This lack of lifecycle management across jobs can lead to inefficiencies and wa…" at bounding box center [378, 241] width 425 height 110
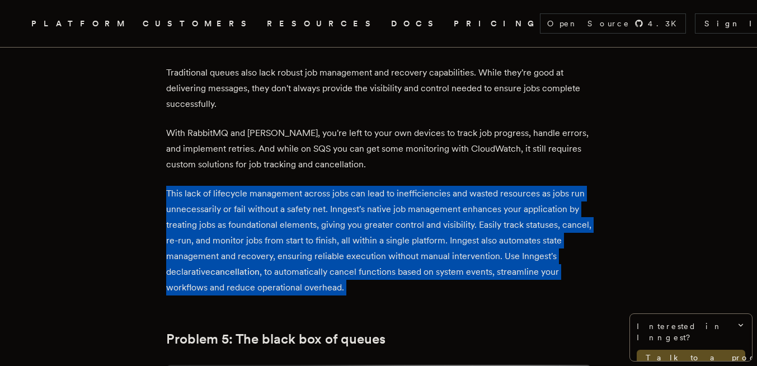
drag, startPoint x: 416, startPoint y: 186, endPoint x: 428, endPoint y: 169, distance: 20.7
click at [428, 186] on p "This lack of lifecycle management across jobs can lead to inefficiencies and wa…" at bounding box center [378, 241] width 425 height 110
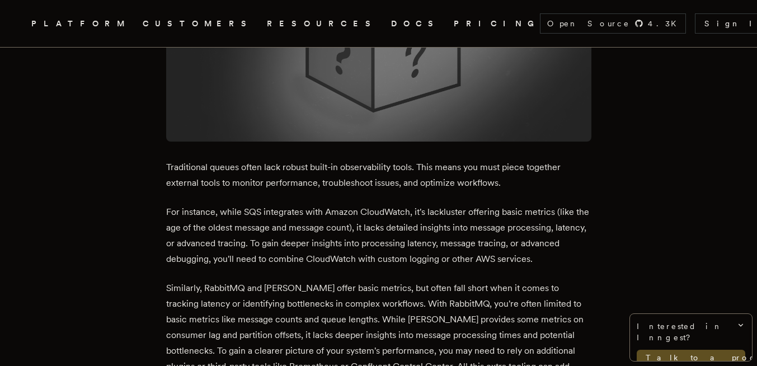
scroll to position [3272, 0]
